Goal: Find specific page/section: Find specific page/section

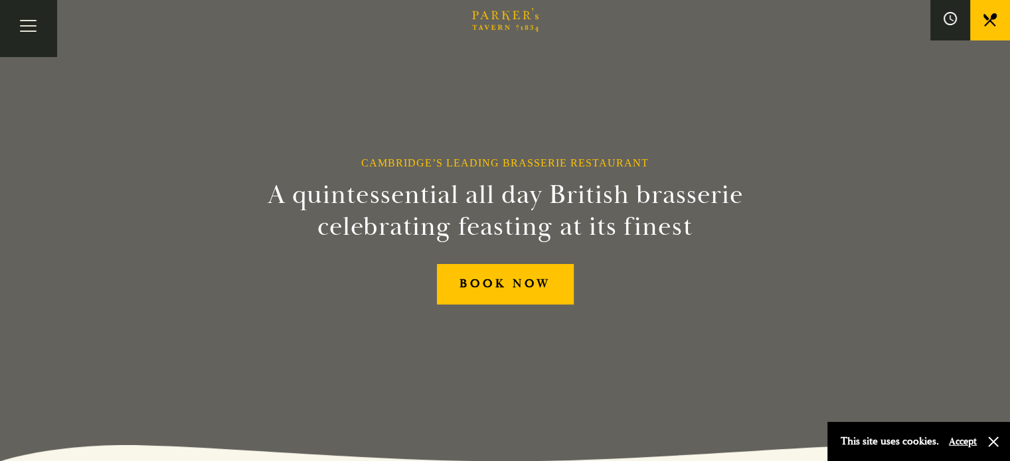
drag, startPoint x: 0, startPoint y: 0, endPoint x: 735, endPoint y: 35, distance: 735.9
click at [0, 0] on link "Menus" at bounding box center [0, 0] width 0 height 0
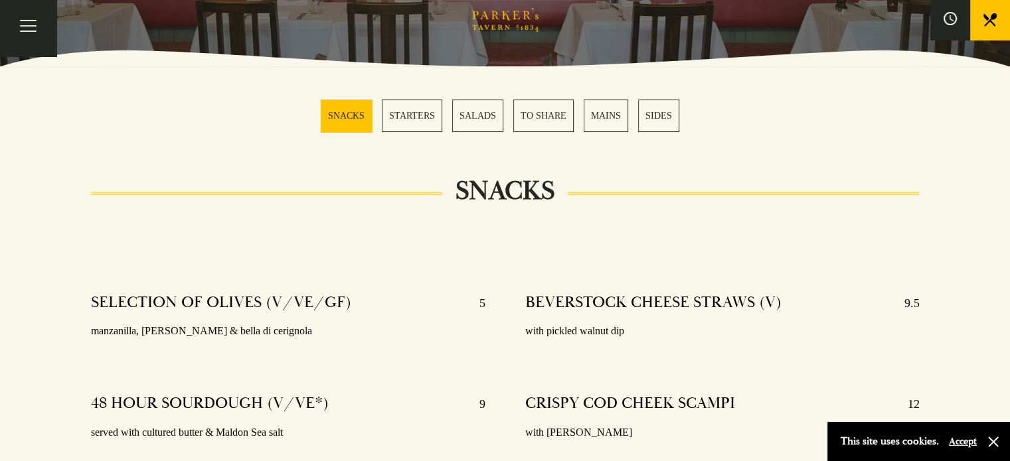
scroll to position [66, 0]
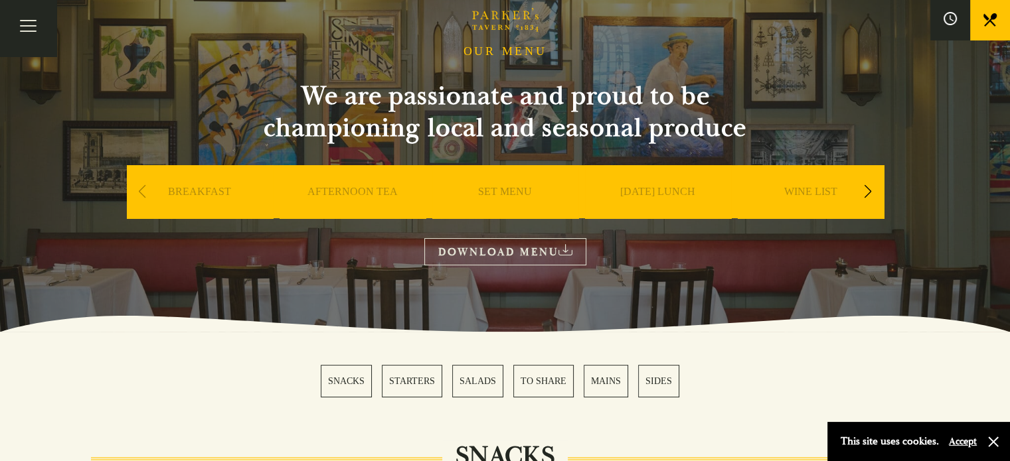
click at [509, 186] on link "SET MENU" at bounding box center [505, 211] width 54 height 53
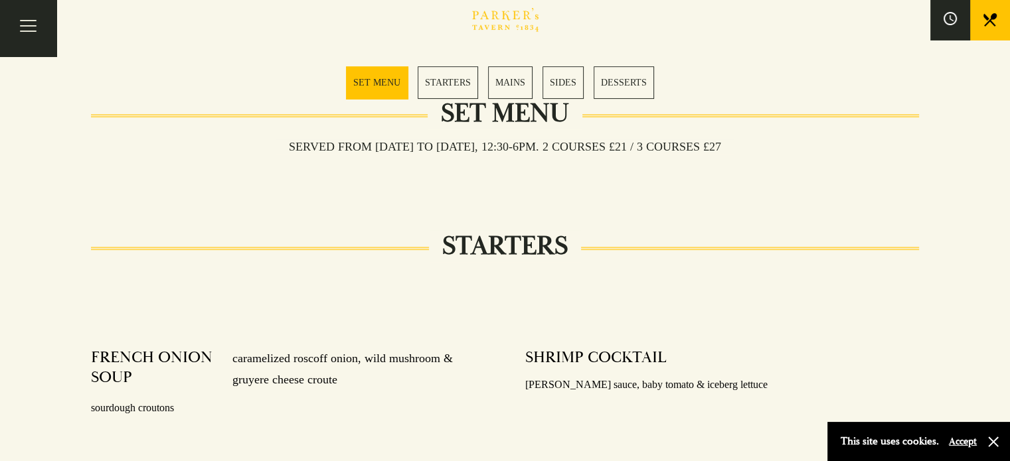
scroll to position [398, 0]
